Goal: Check status: Check status

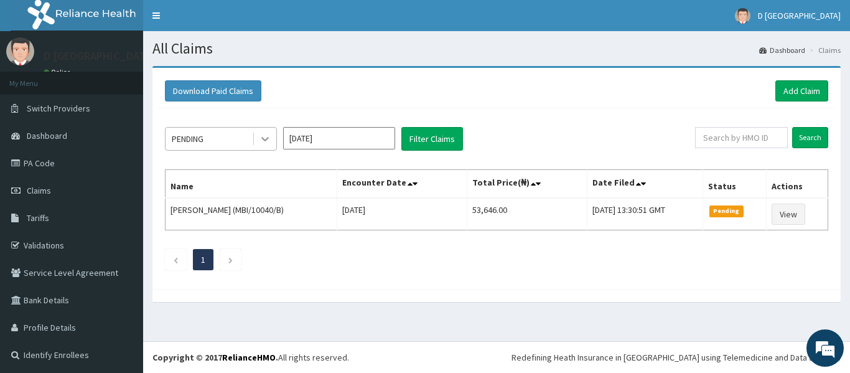
click at [272, 141] on div at bounding box center [265, 139] width 22 height 22
drag, startPoint x: 272, startPoint y: 141, endPoint x: 322, endPoint y: 142, distance: 49.8
click at [322, 142] on div "Select is focused ,type to refine list, press Down to open the menu, PENDING [D…" at bounding box center [430, 139] width 530 height 24
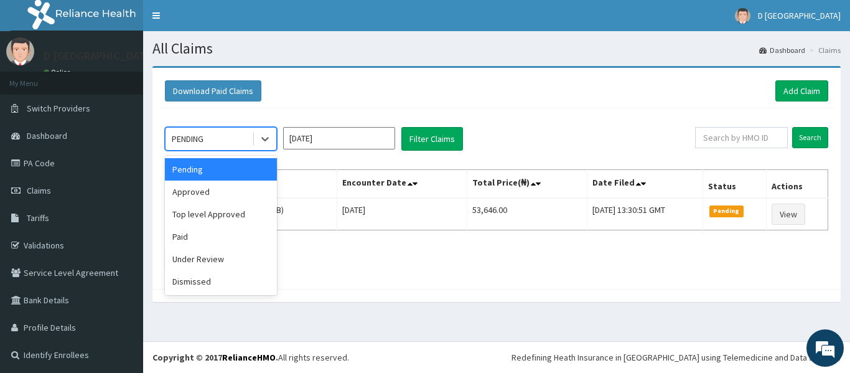
click at [248, 140] on div "PENDING" at bounding box center [209, 139] width 86 height 20
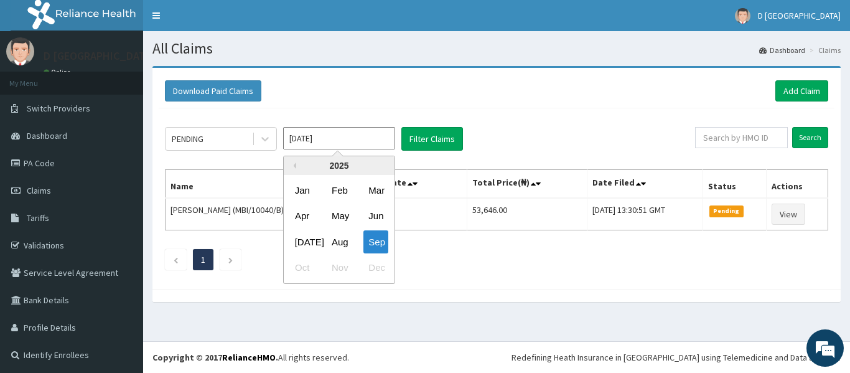
click at [332, 140] on input "[DATE]" at bounding box center [339, 138] width 112 height 22
click at [343, 243] on div "Aug" at bounding box center [339, 241] width 25 height 23
type input "[DATE]"
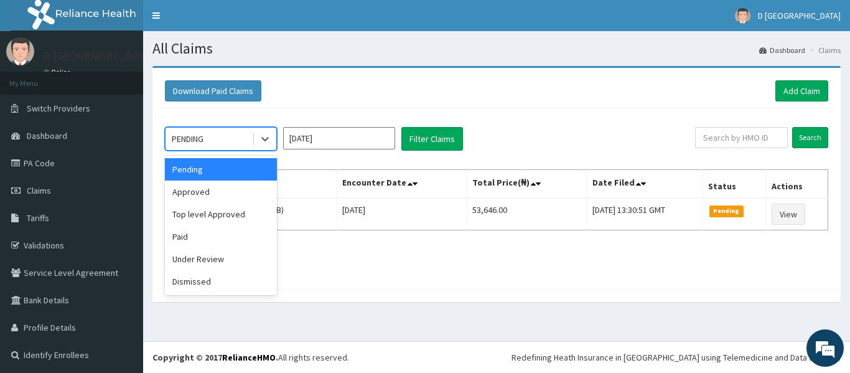
click at [210, 134] on div "PENDING" at bounding box center [209, 139] width 86 height 20
click at [211, 198] on div "Approved" at bounding box center [221, 191] width 112 height 22
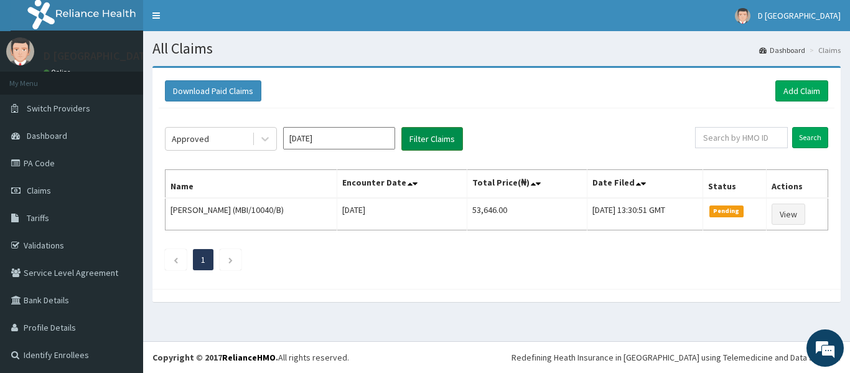
click at [435, 136] on button "Filter Claims" at bounding box center [432, 139] width 62 height 24
click at [60, 130] on span "Dashboard" at bounding box center [47, 135] width 40 height 11
